Goal: Transaction & Acquisition: Download file/media

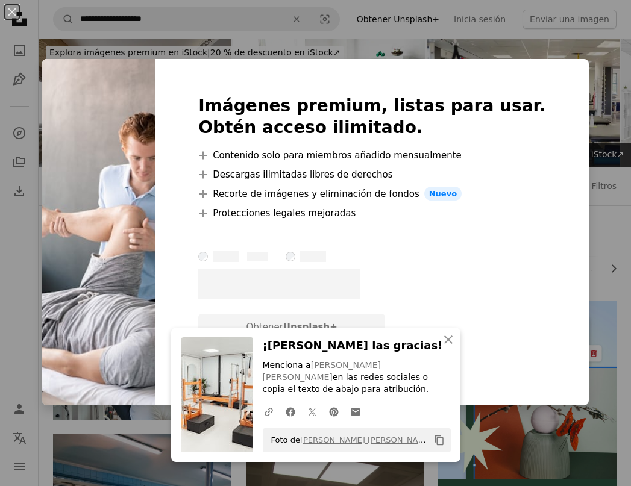
scroll to position [1908, 0]
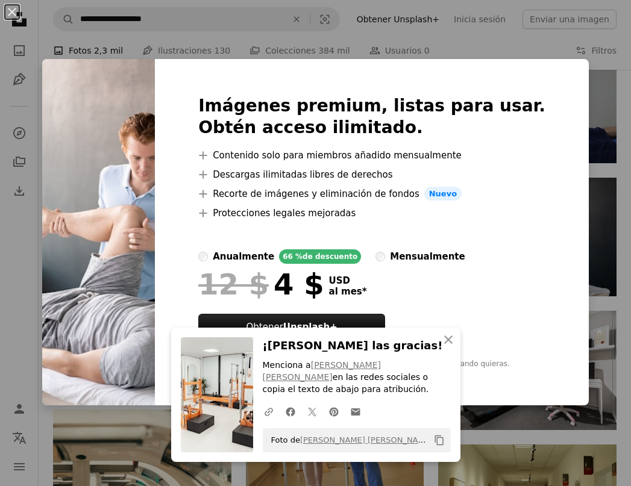
click at [620, 135] on div "An X shape Imágenes premium, listas para usar. Obtén acceso ilimitado. A plus s…" at bounding box center [315, 243] width 631 height 486
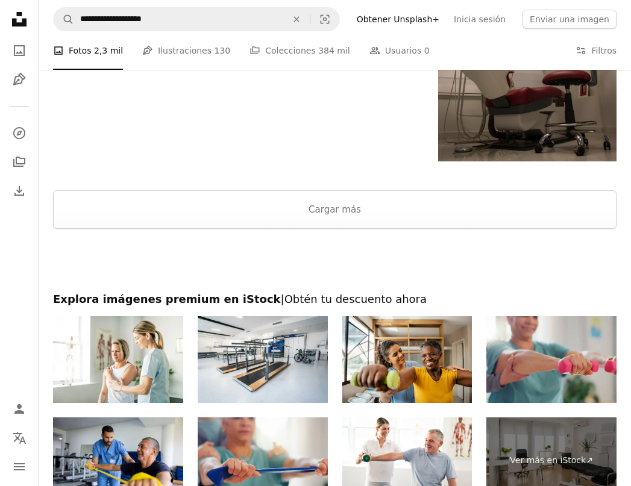
scroll to position [2862, 0]
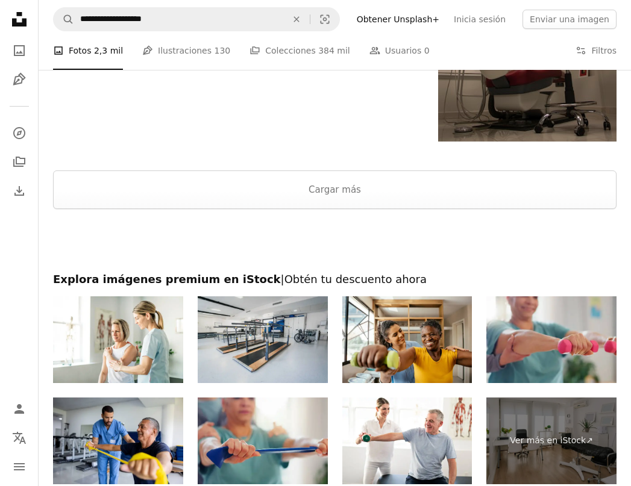
click at [270, 331] on img at bounding box center [263, 339] width 130 height 87
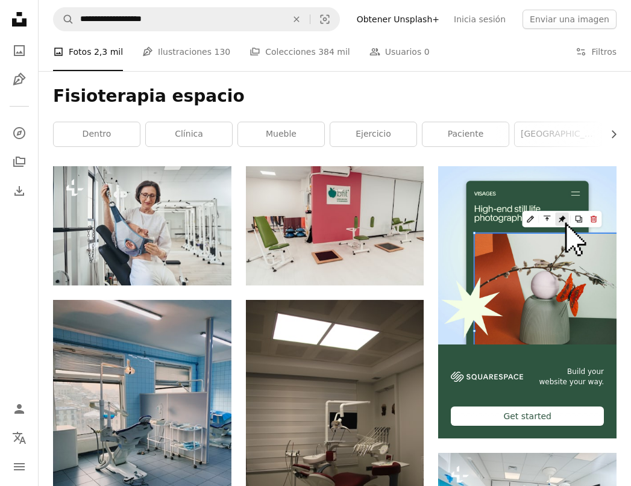
scroll to position [0, 0]
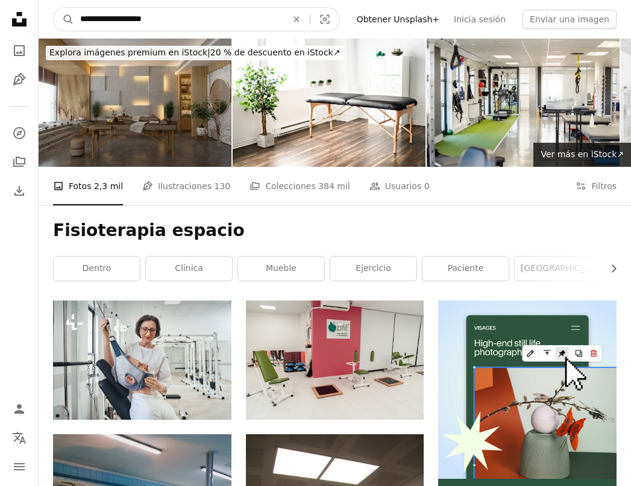
click at [201, 22] on input "**********" at bounding box center [178, 19] width 209 height 23
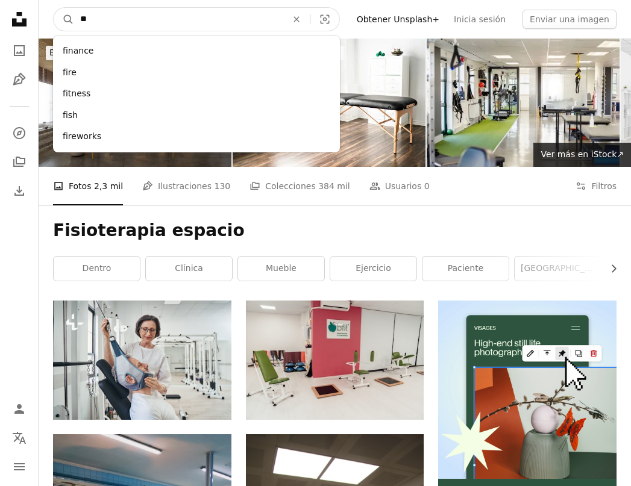
type input "*"
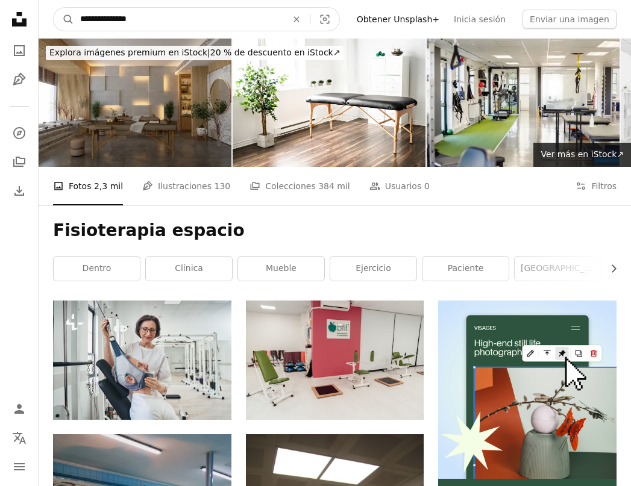
type input "**********"
click button "A magnifying glass" at bounding box center [64, 19] width 20 height 23
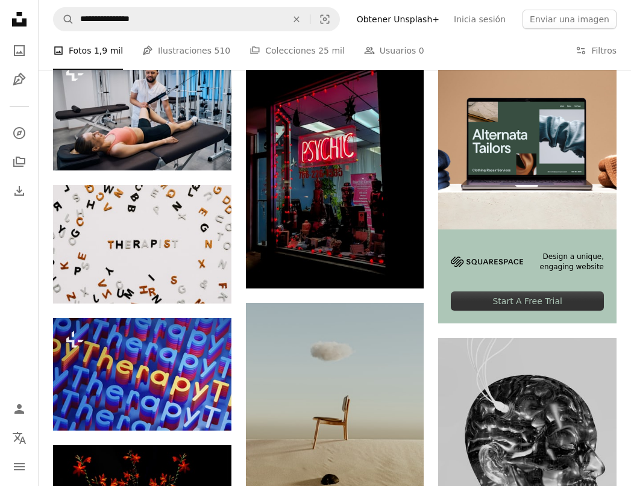
scroll to position [189, 0]
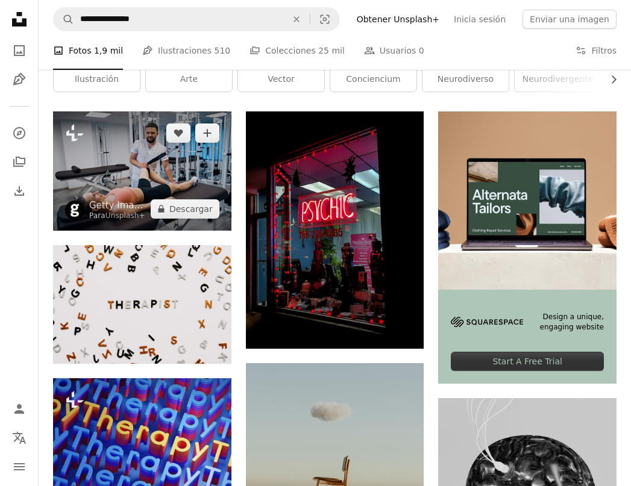
click at [187, 170] on img at bounding box center [142, 170] width 178 height 119
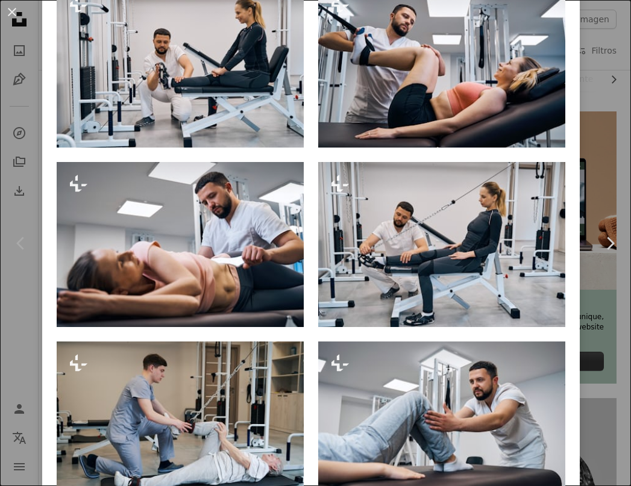
scroll to position [850, 0]
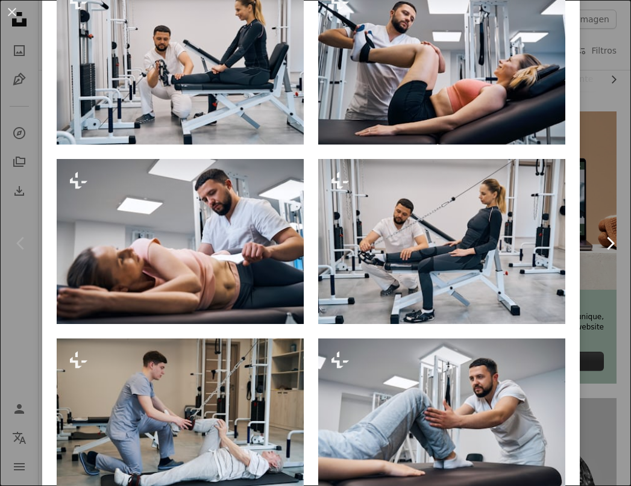
click at [603, 232] on link "Chevron right" at bounding box center [609, 243] width 42 height 116
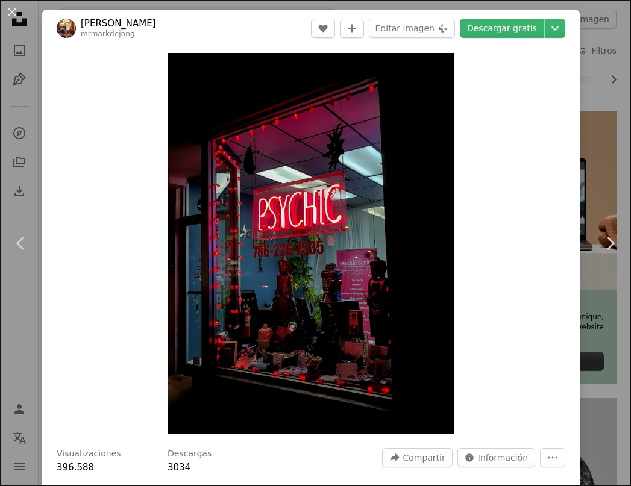
click at [606, 115] on div "An X shape Chevron left Chevron right [PERSON_NAME] mrmarkdejong A heart A plus…" at bounding box center [315, 243] width 631 height 486
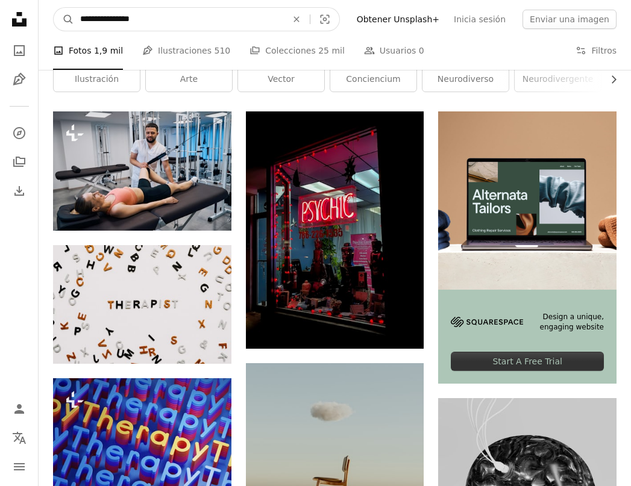
drag, startPoint x: 148, startPoint y: 22, endPoint x: 89, endPoint y: 20, distance: 59.0
click at [89, 20] on input "**********" at bounding box center [178, 19] width 209 height 23
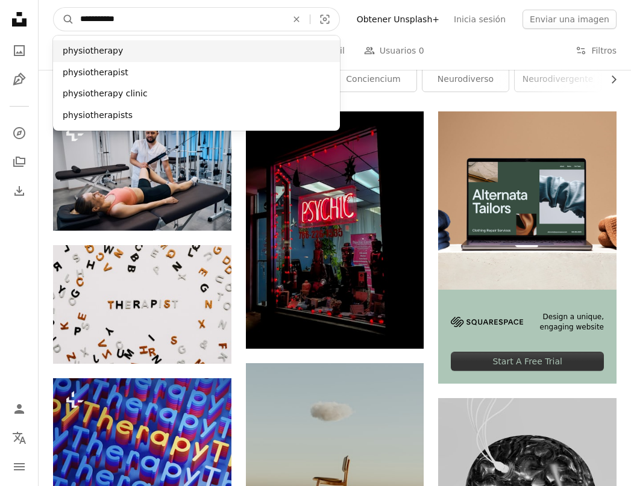
type input "**********"
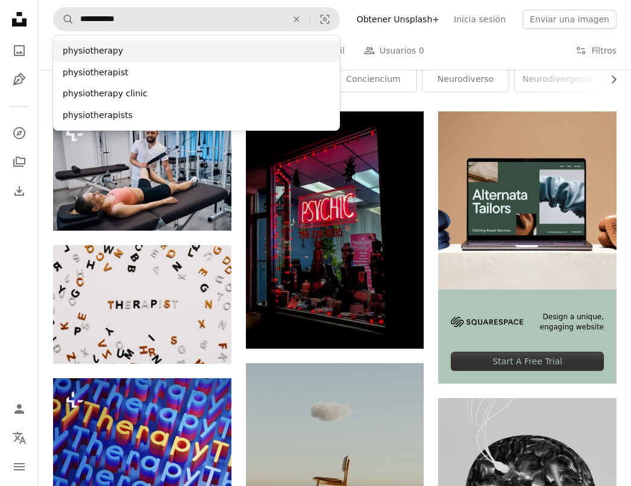
click at [94, 58] on div "physiotherapy" at bounding box center [196, 51] width 287 height 22
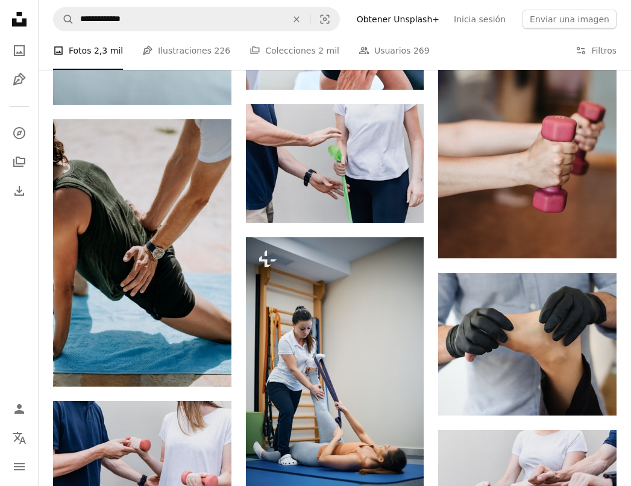
scroll to position [765, 0]
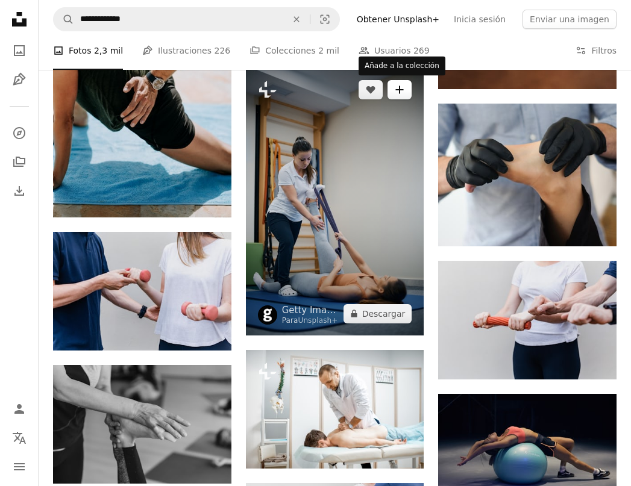
click at [397, 93] on icon "A plus sign" at bounding box center [399, 90] width 10 height 10
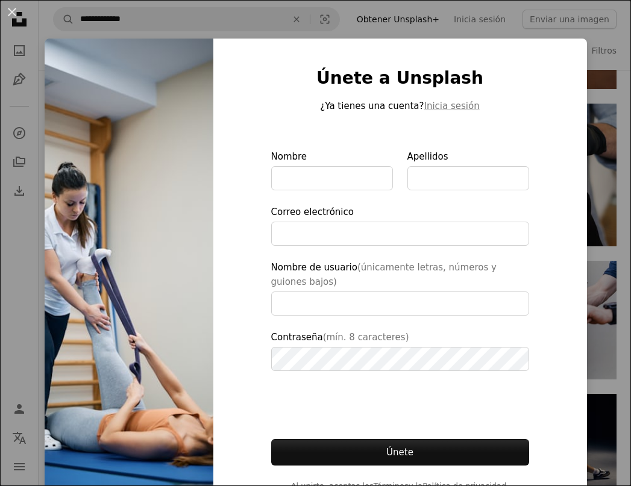
click at [587, 159] on div "An X shape Únete a Unsplash ¿Ya tienes una cuenta? Inicia sesión Nombre Apellid…" at bounding box center [315, 243] width 631 height 486
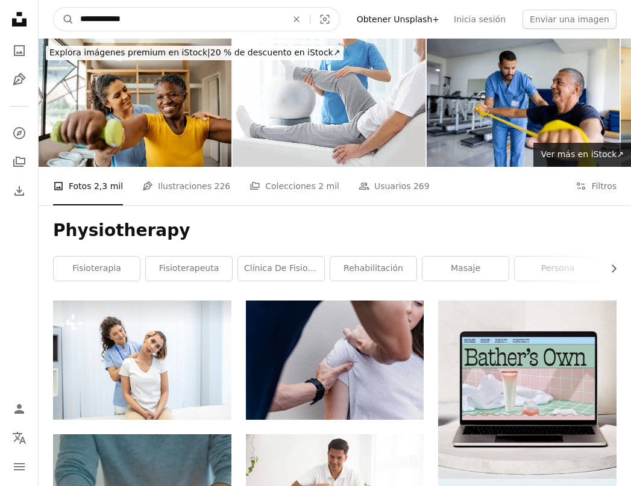
click at [188, 10] on input "**********" at bounding box center [178, 19] width 209 height 23
click at [188, 23] on input "**********" at bounding box center [178, 19] width 209 height 23
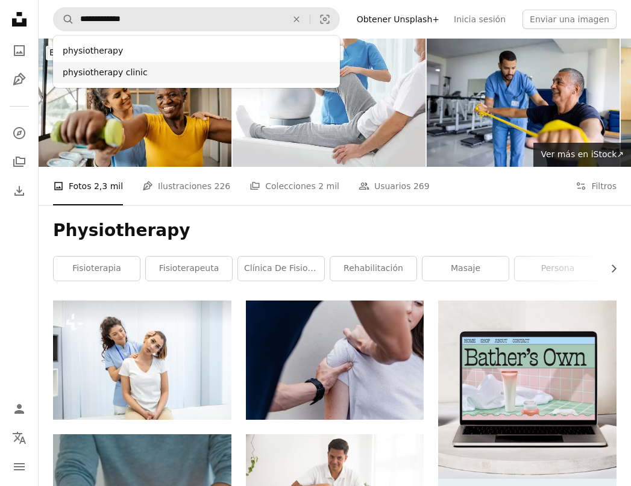
click at [165, 70] on div "physiotherapy clinic" at bounding box center [196, 73] width 287 height 22
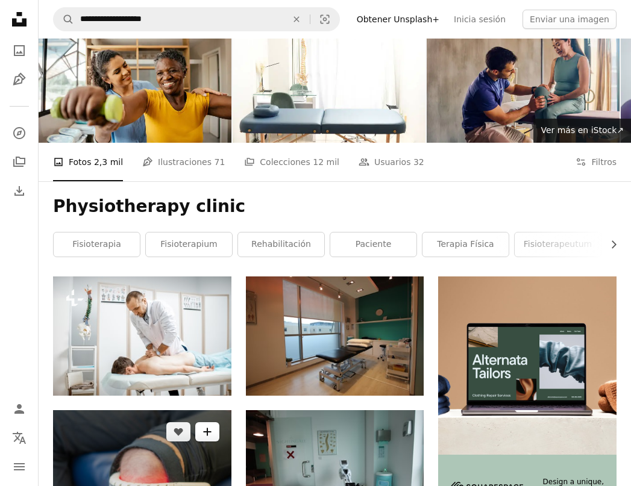
scroll to position [23, 0]
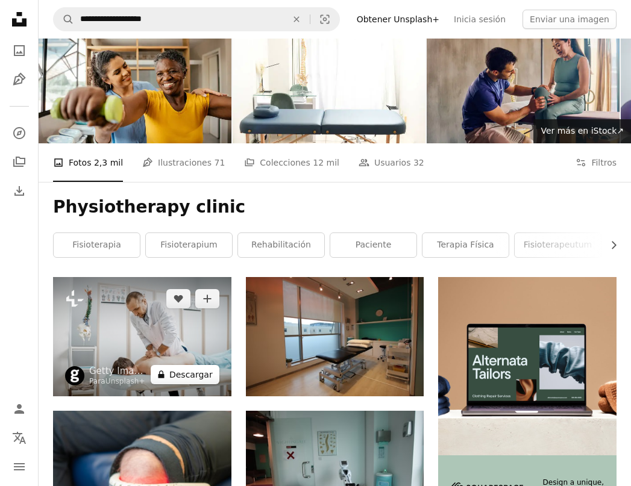
click at [201, 372] on button "A lock Descargar" at bounding box center [185, 374] width 69 height 19
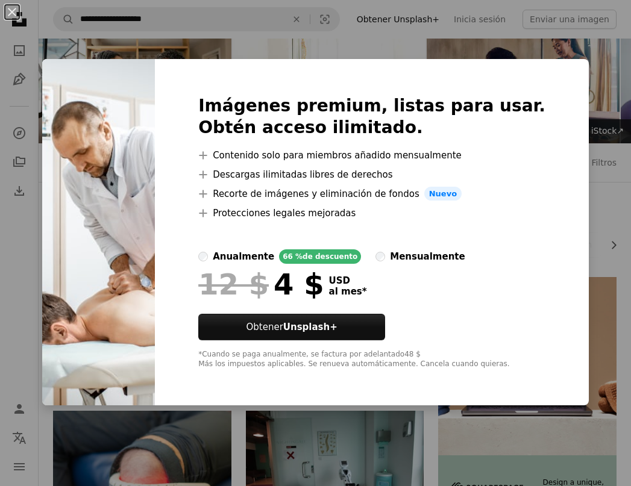
click at [388, 432] on div "An X shape Imágenes premium, listas para usar. Obtén acceso ilimitado. A plus s…" at bounding box center [315, 243] width 631 height 486
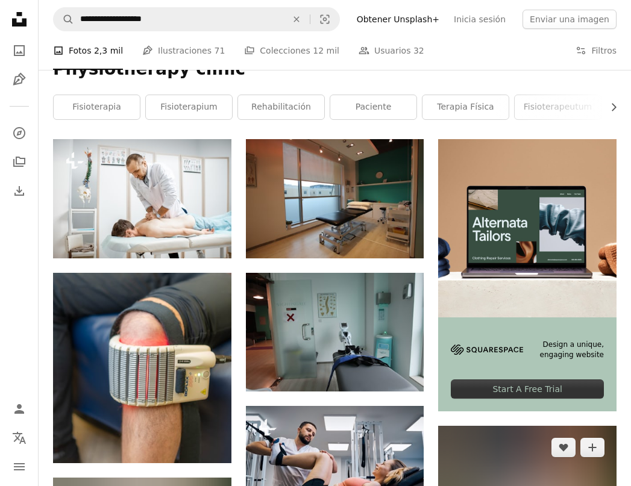
scroll to position [121, 0]
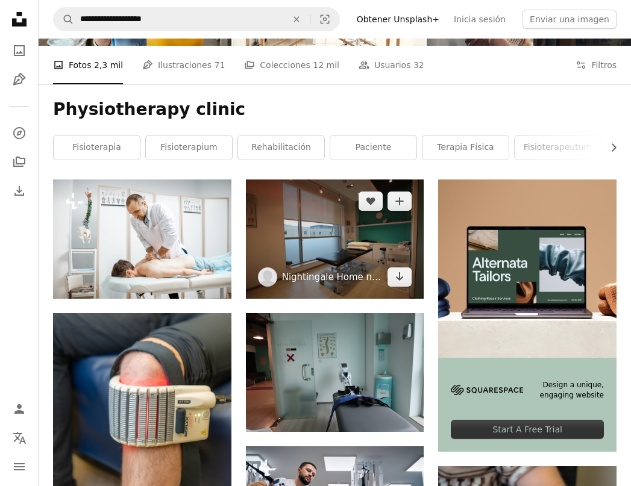
click at [362, 271] on link "Nightingale Home nurse" at bounding box center [332, 277] width 101 height 12
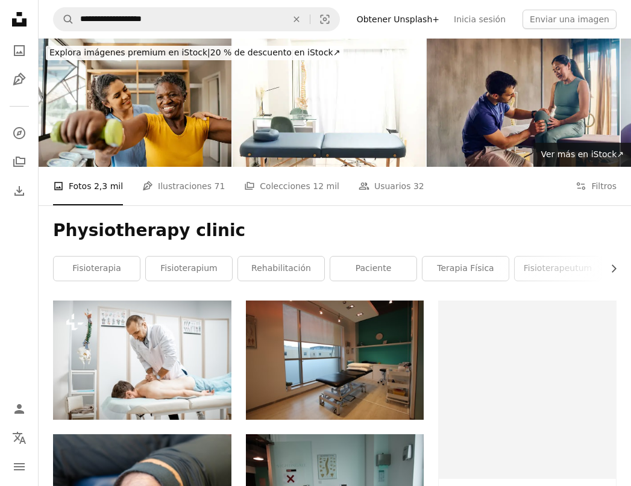
scroll to position [121, 0]
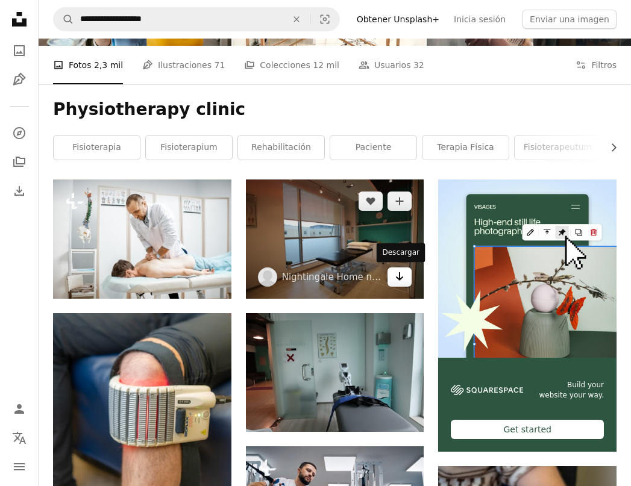
click at [403, 273] on icon "Arrow pointing down" at bounding box center [399, 276] width 10 height 14
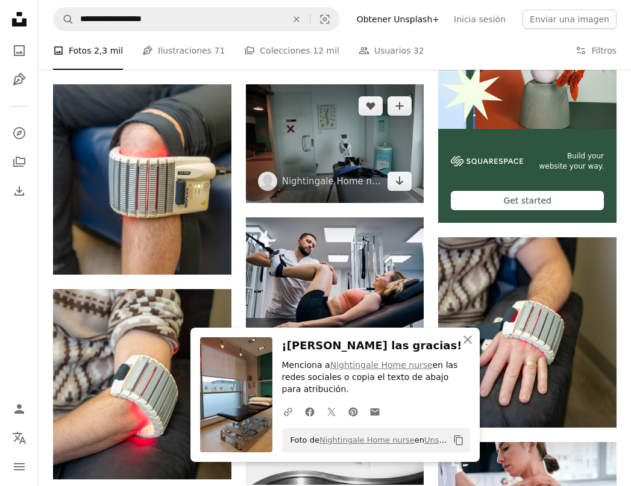
scroll to position [347, 0]
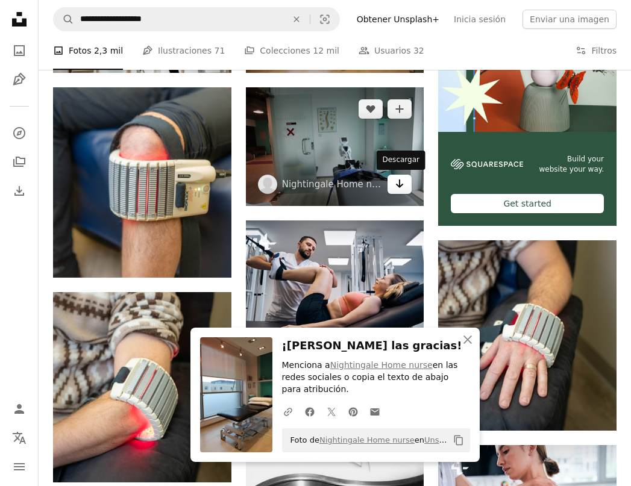
click at [401, 192] on link "Arrow pointing down" at bounding box center [399, 184] width 24 height 19
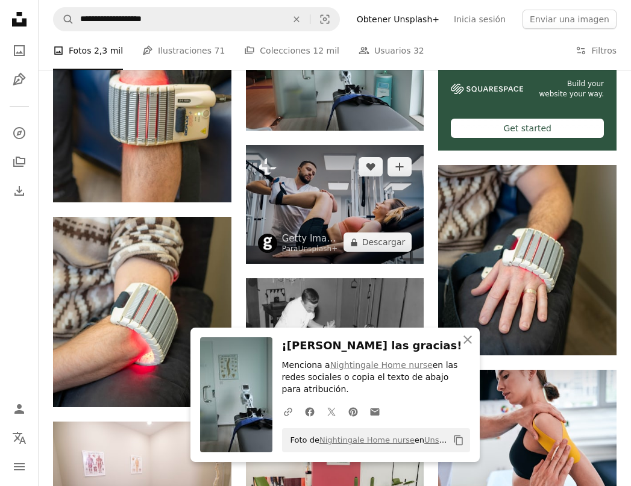
scroll to position [408, 0]
